Goal: Information Seeking & Learning: Learn about a topic

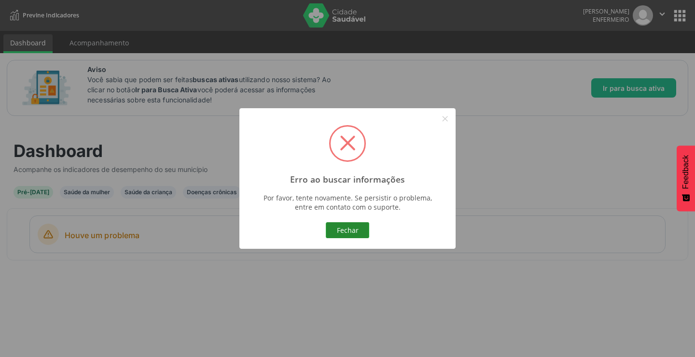
click at [345, 232] on button "Fechar" at bounding box center [347, 230] width 43 height 16
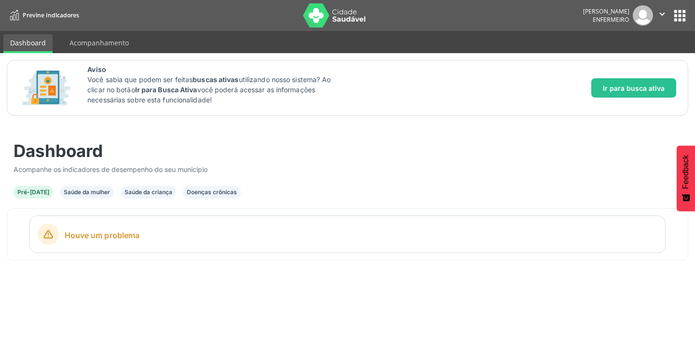
click at [30, 14] on span "Previne Indicadores" at bounding box center [51, 15] width 56 height 8
click at [80, 42] on link "Acompanhamento" at bounding box center [99, 42] width 73 height 17
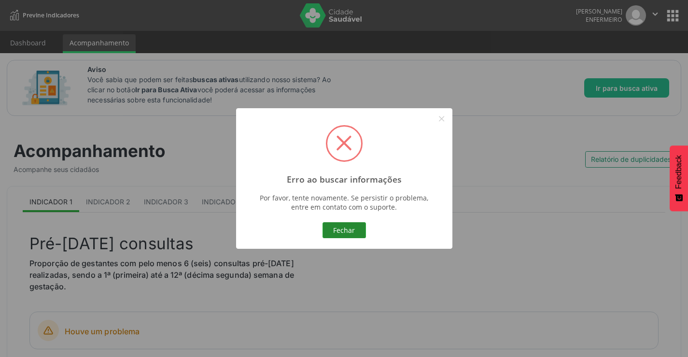
click at [333, 232] on button "Fechar" at bounding box center [343, 230] width 43 height 16
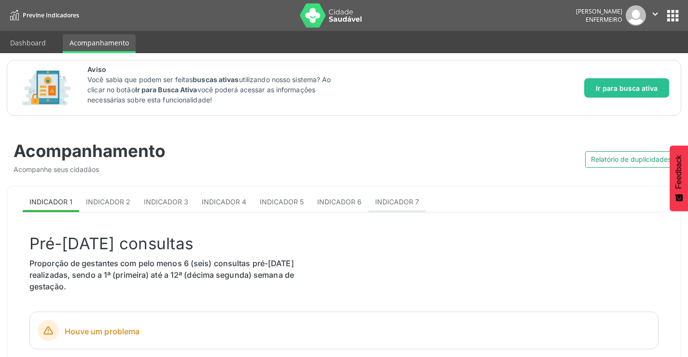
click at [402, 199] on span "Indicador 7" at bounding box center [397, 201] width 44 height 8
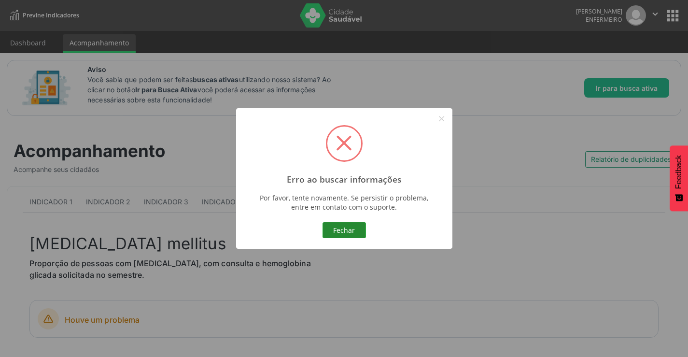
click at [334, 234] on button "Fechar" at bounding box center [343, 230] width 43 height 16
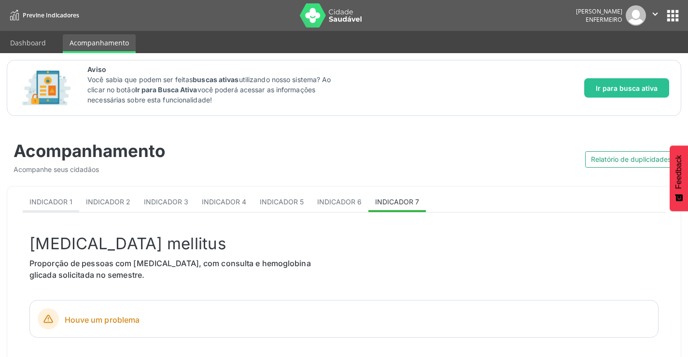
click at [66, 205] on span "Indicador 1" at bounding box center [50, 201] width 43 height 8
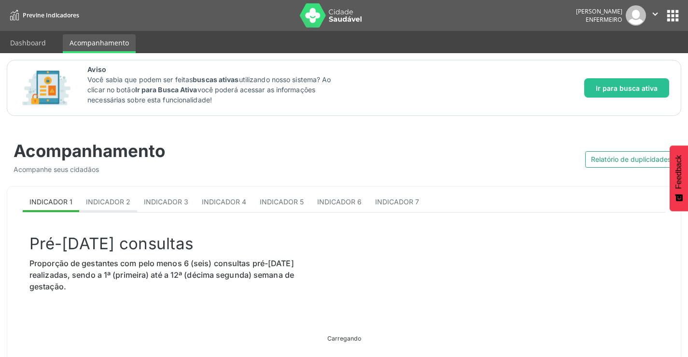
click at [97, 201] on body "Previne Indicadores [PERSON_NAME] Enfermeiro  Configurações Sair apps Dashboar…" at bounding box center [344, 178] width 688 height 357
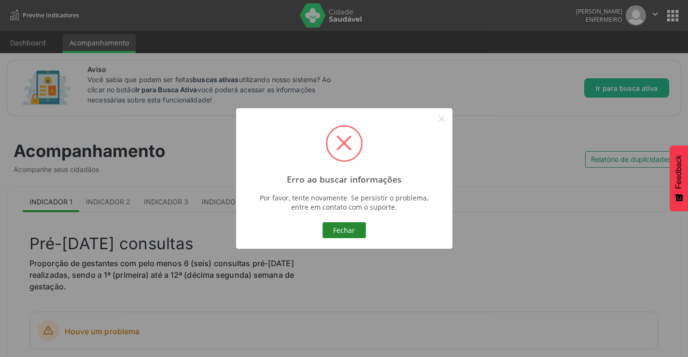
click at [349, 233] on button "Fechar" at bounding box center [343, 230] width 43 height 16
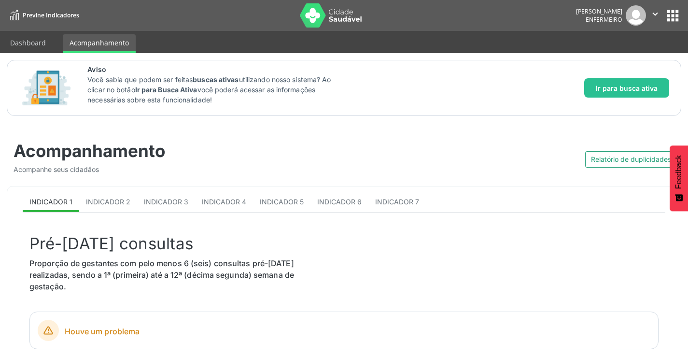
click at [25, 15] on span "Previne Indicadores" at bounding box center [51, 15] width 56 height 8
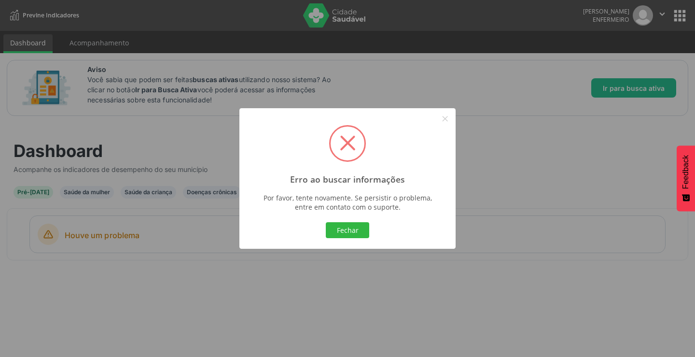
drag, startPoint x: 360, startPoint y: 237, endPoint x: 353, endPoint y: 234, distance: 6.9
click at [359, 237] on button "Fechar" at bounding box center [347, 230] width 43 height 16
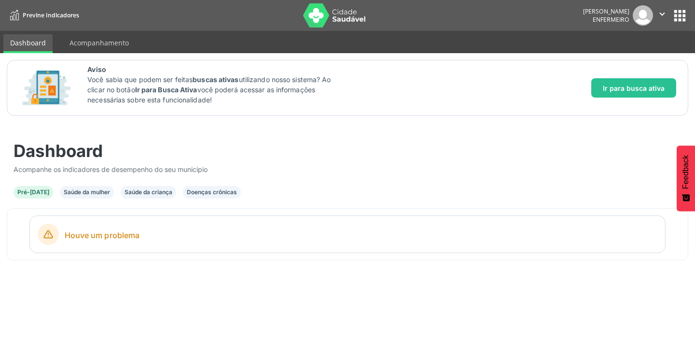
click at [33, 194] on div "Pré-[DATE]" at bounding box center [33, 192] width 32 height 9
click at [75, 196] on div "Saúde da mulher" at bounding box center [87, 192] width 46 height 9
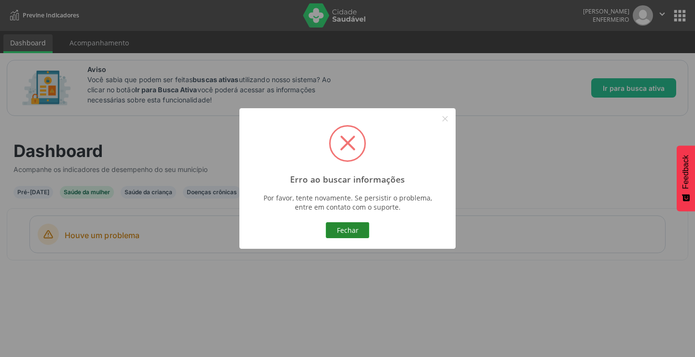
click at [342, 234] on button "Fechar" at bounding box center [347, 230] width 43 height 16
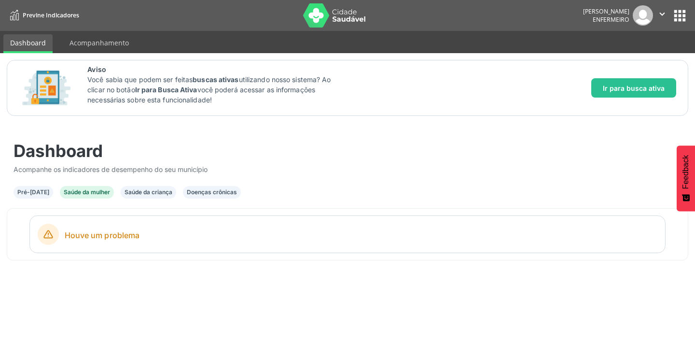
click at [149, 196] on div "Saúde da criança" at bounding box center [149, 192] width 48 height 9
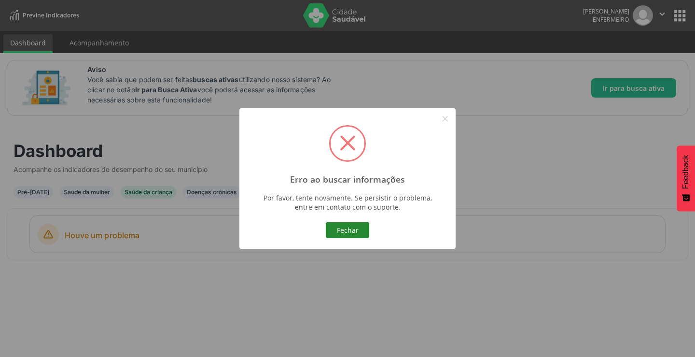
click at [341, 224] on button "Fechar" at bounding box center [347, 230] width 43 height 16
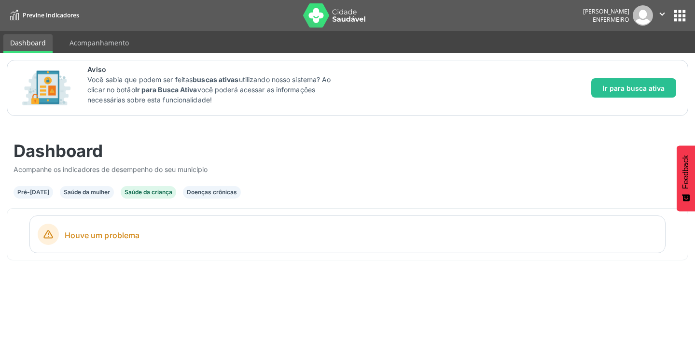
click at [198, 193] on div "Doenças crônicas" at bounding box center [212, 192] width 50 height 9
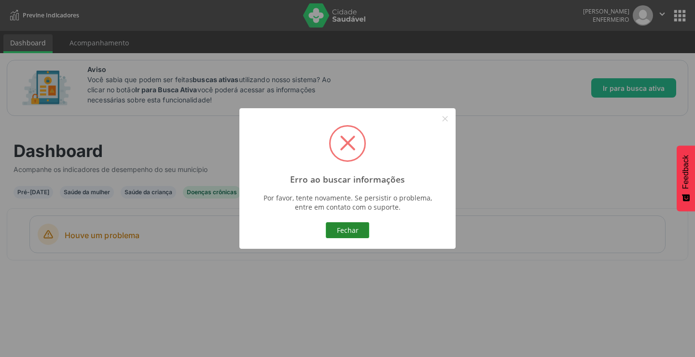
click at [355, 236] on button "Fechar" at bounding box center [347, 230] width 43 height 16
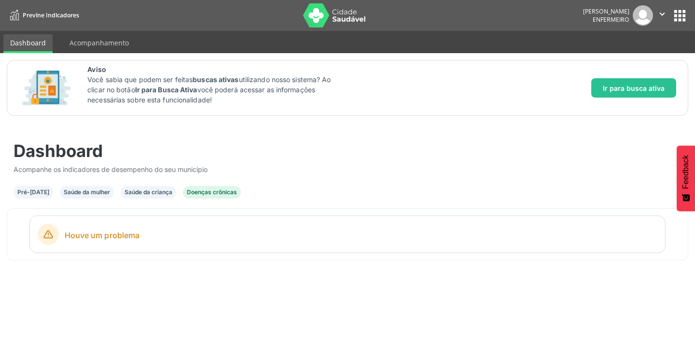
click at [26, 14] on span "Previne Indicadores" at bounding box center [51, 15] width 56 height 8
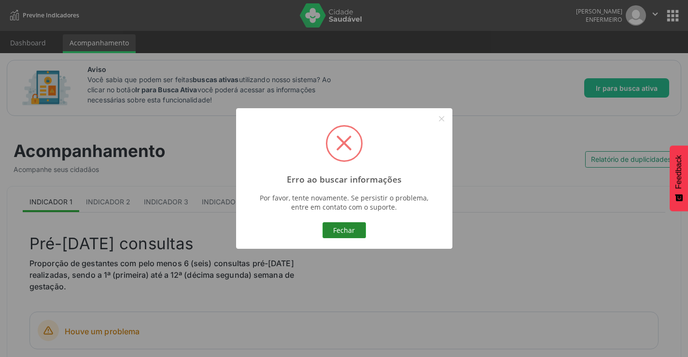
click at [355, 230] on button "Fechar" at bounding box center [343, 230] width 43 height 16
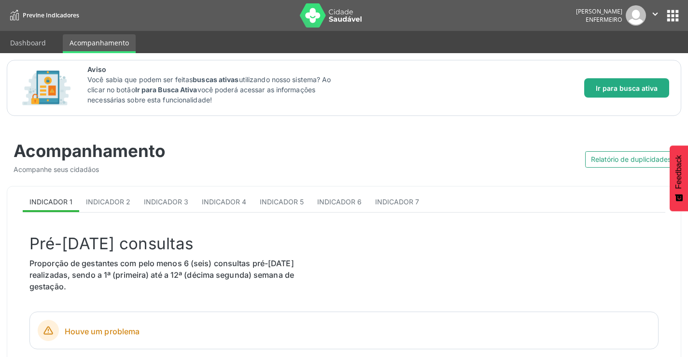
click at [638, 86] on span "Ir para busca ativa" at bounding box center [627, 88] width 62 height 10
